Goal: Transaction & Acquisition: Purchase product/service

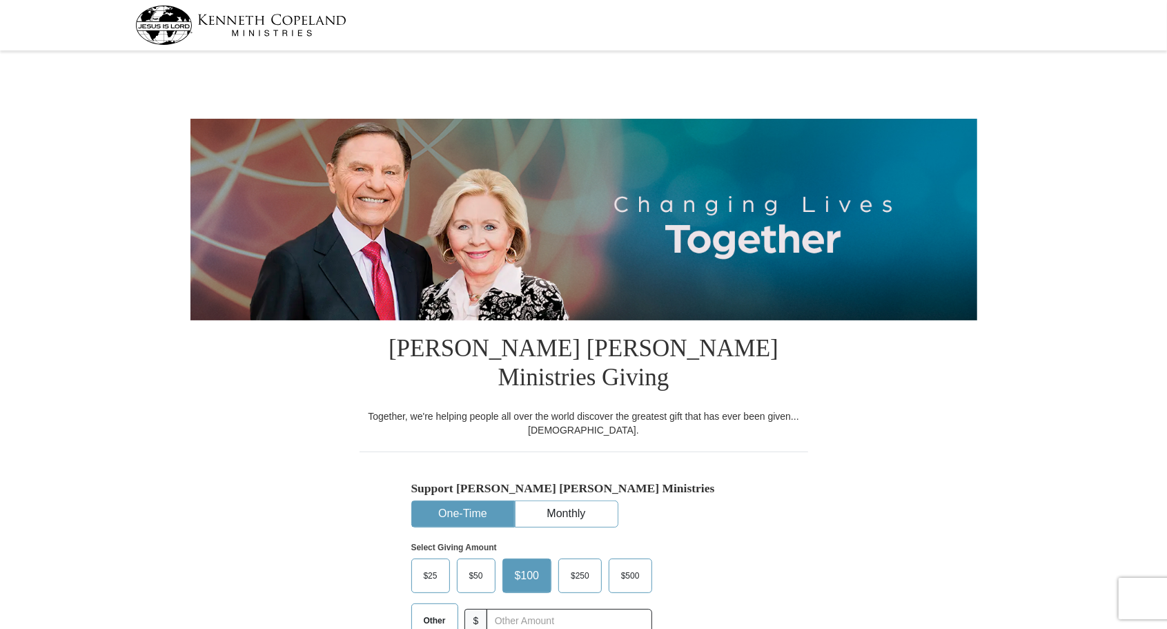
select select "CA"
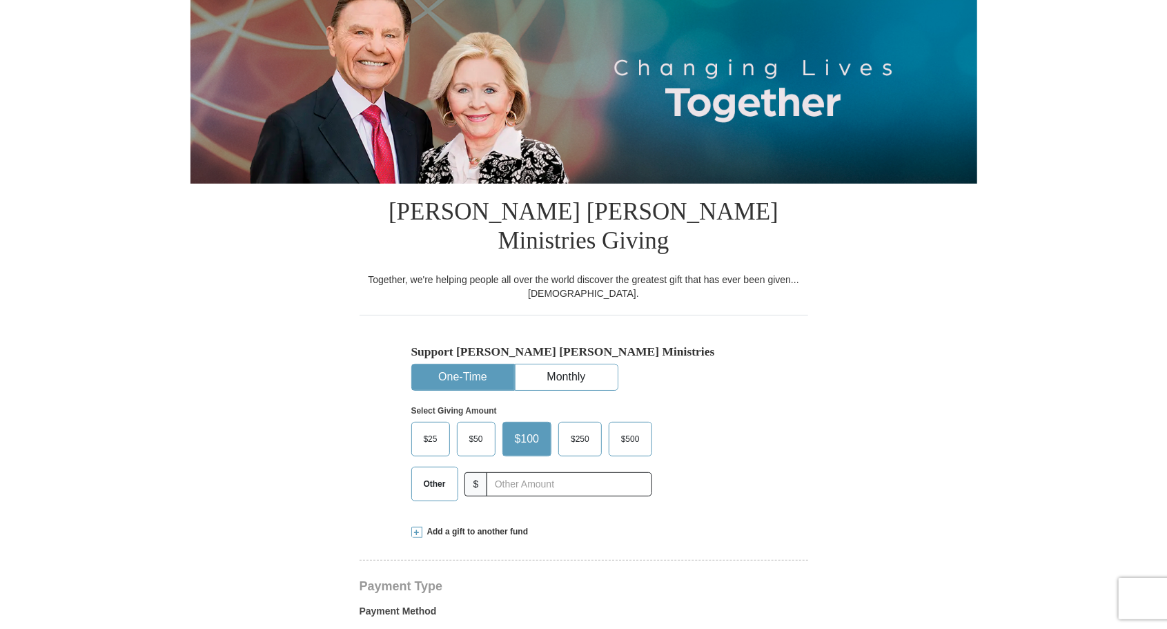
scroll to position [137, 0]
click at [612, 471] on input "text" at bounding box center [569, 483] width 165 height 24
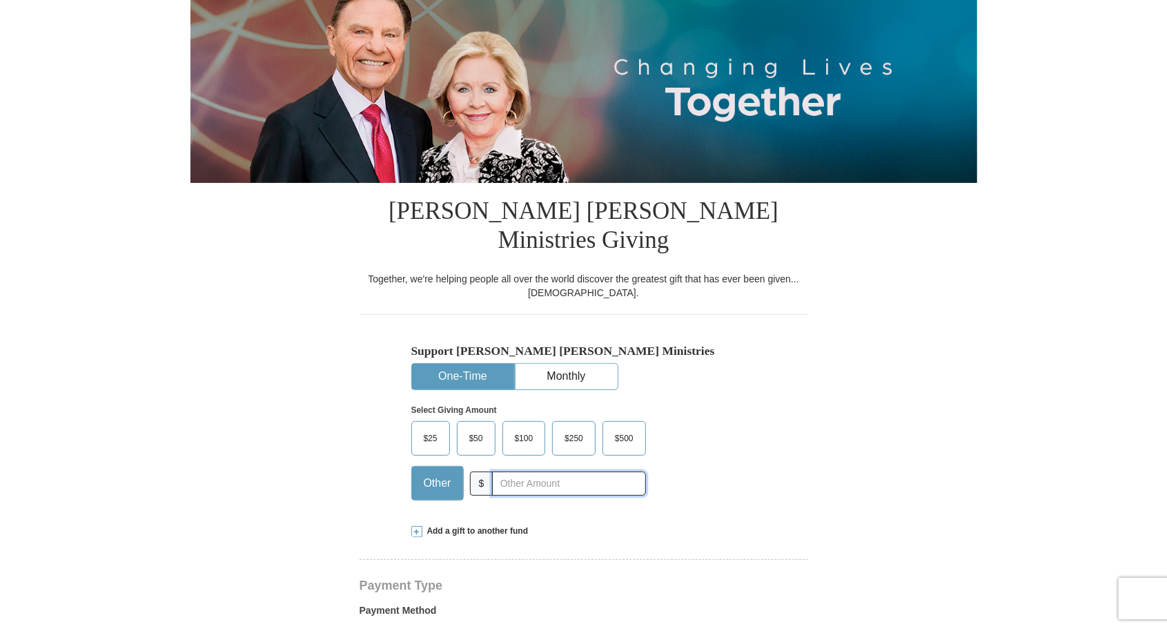
type input "916.00"
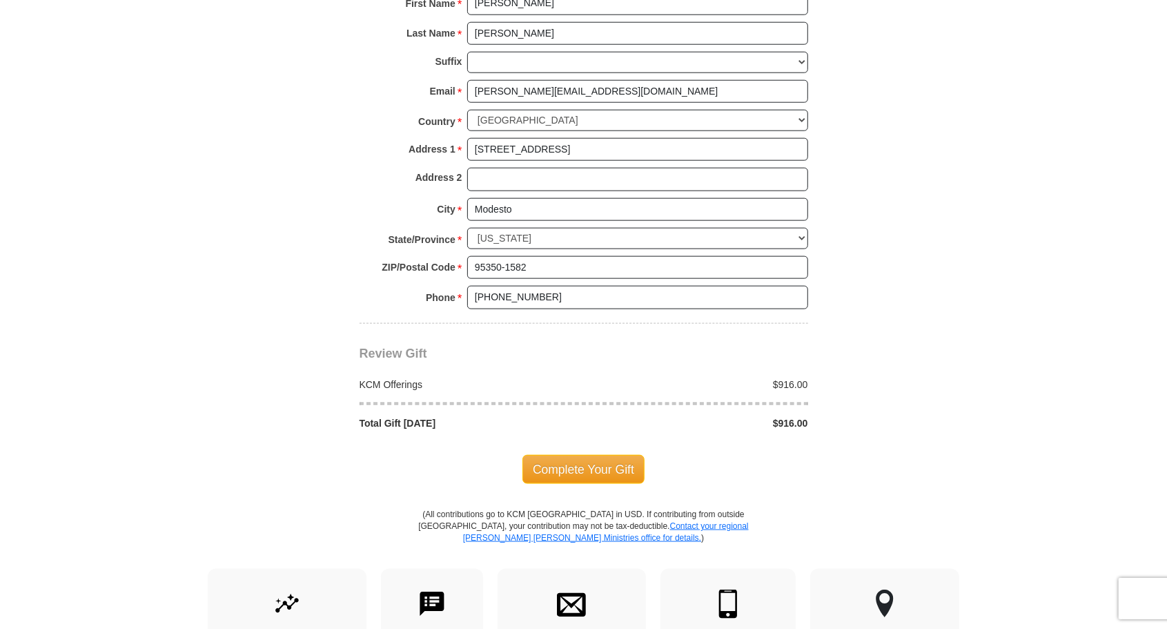
scroll to position [1010, 0]
click at [560, 456] on span "Complete Your Gift" at bounding box center [583, 470] width 122 height 29
